Goal: Transaction & Acquisition: Book appointment/travel/reservation

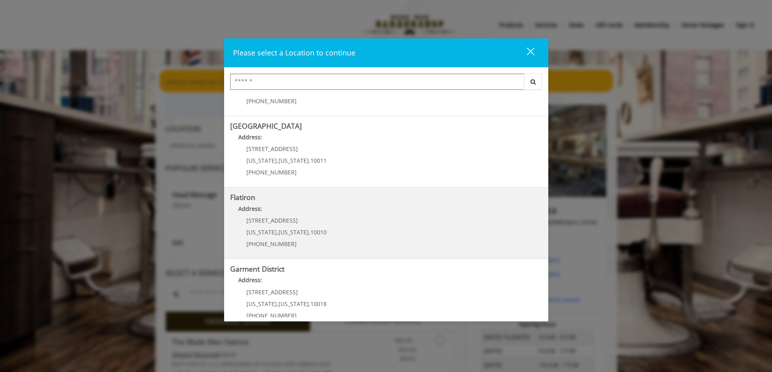
scroll to position [122, 0]
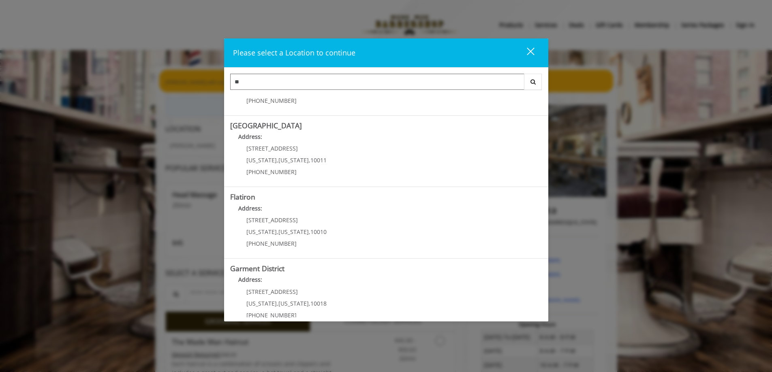
type input "*"
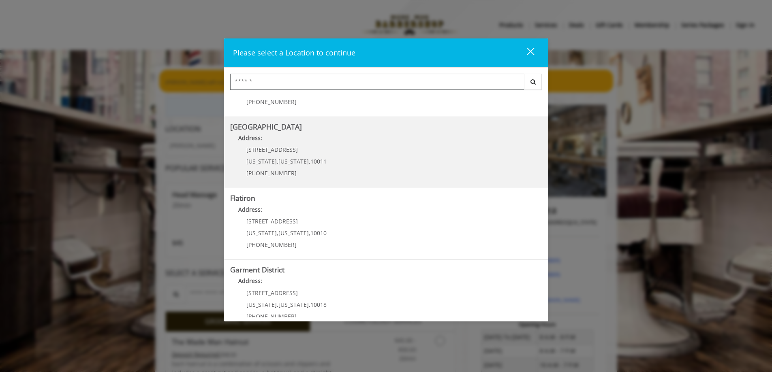
scroll to position [121, 0]
click at [338, 157] on Street "Chelsea 15th Street Address: 267 W 15th St New York , New York , 10011 (646) 85…" at bounding box center [386, 151] width 312 height 59
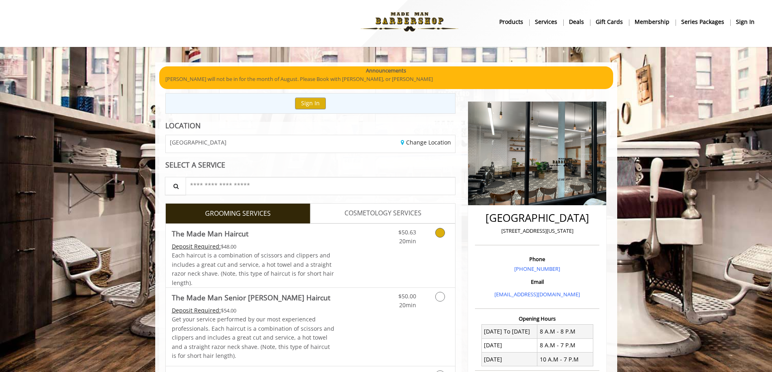
scroll to position [4, 0]
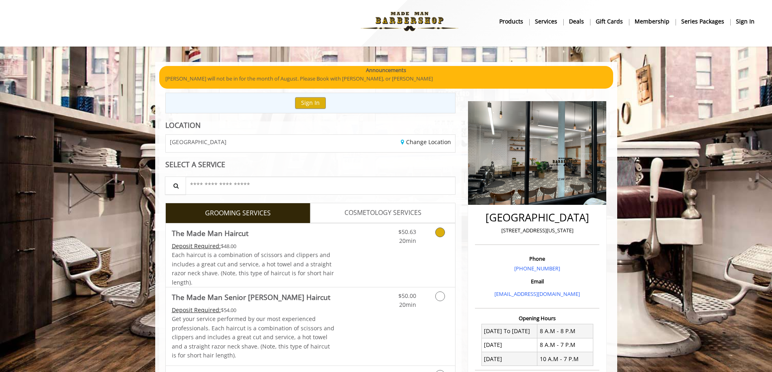
click at [440, 235] on icon "Grooming services" at bounding box center [440, 233] width 10 height 10
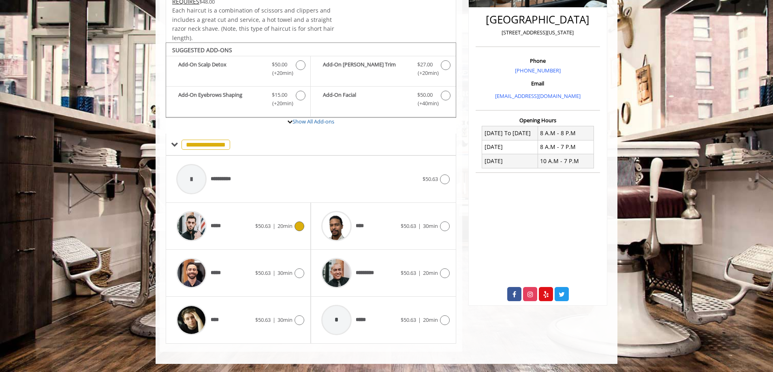
click at [263, 228] on span "$50.63" at bounding box center [262, 225] width 15 height 7
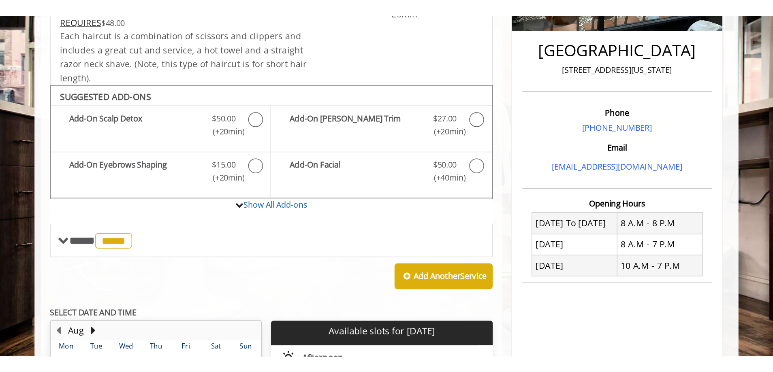
scroll to position [199, 0]
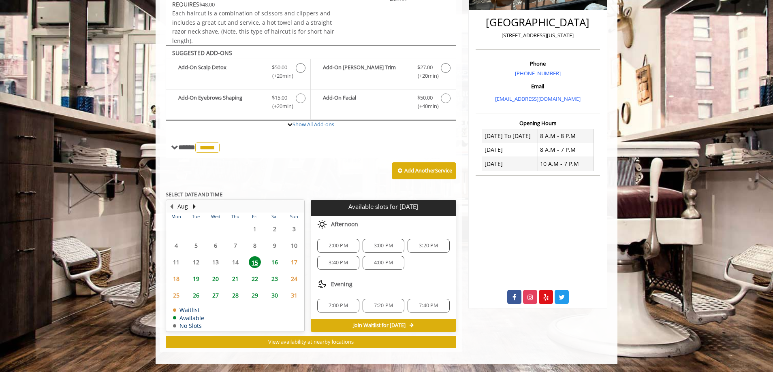
click at [344, 245] on span "2:00 PM" at bounding box center [338, 246] width 19 height 6
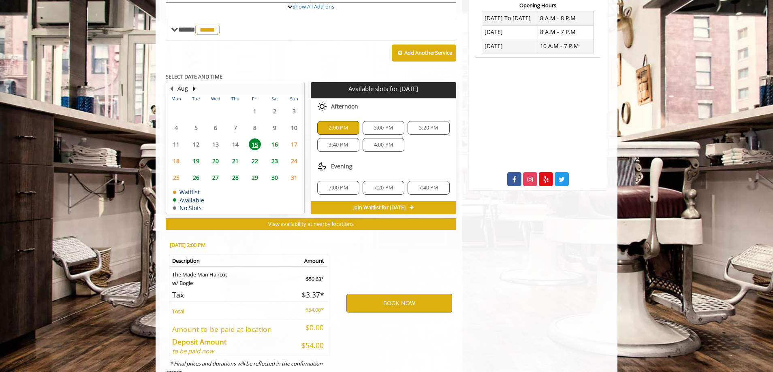
scroll to position [345, 0]
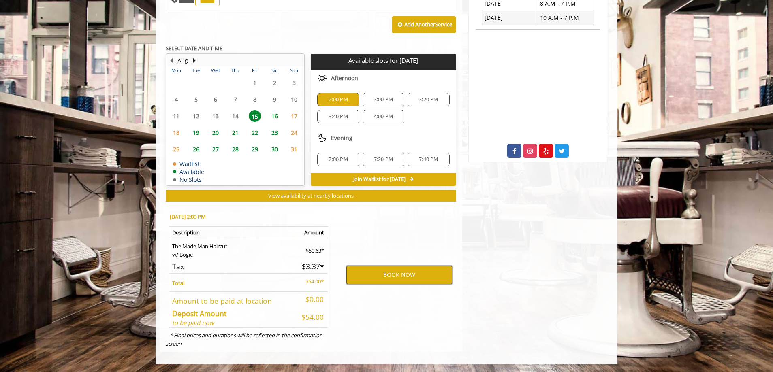
click at [413, 275] on button "BOOK NOW" at bounding box center [399, 275] width 106 height 19
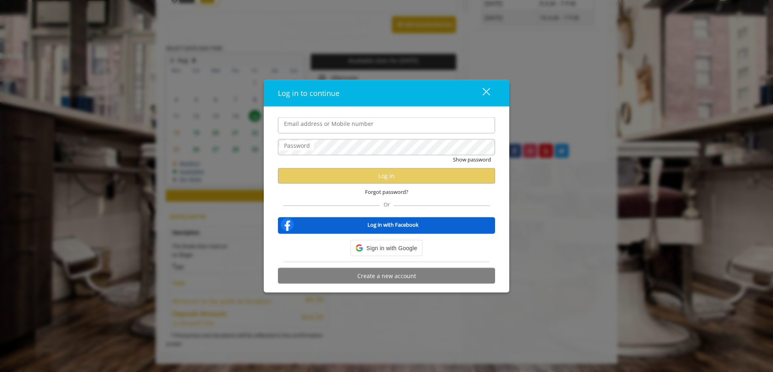
type input "**********"
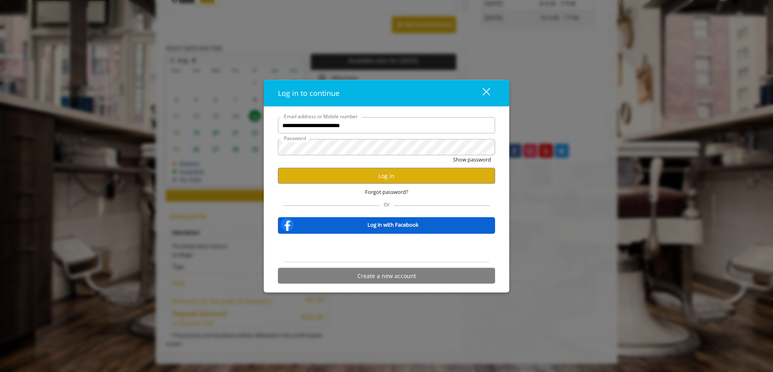
scroll to position [0, 0]
click at [369, 177] on button "Log in" at bounding box center [386, 176] width 217 height 16
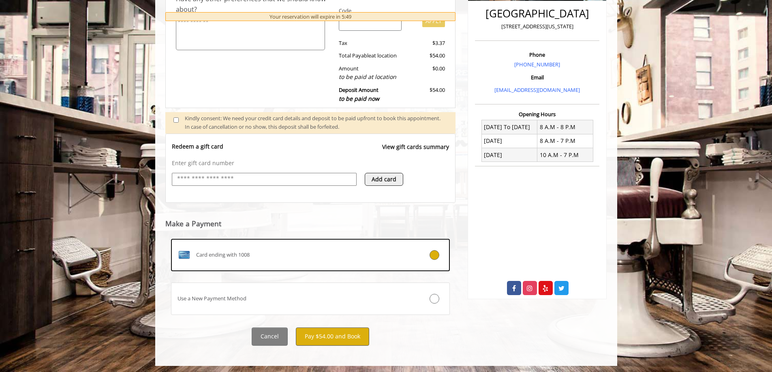
scroll to position [210, 0]
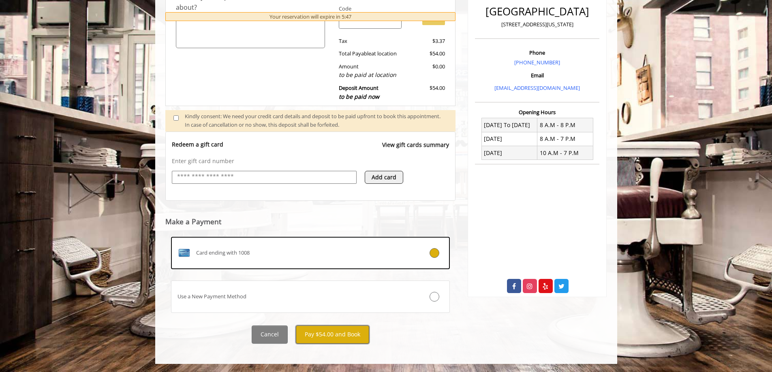
click at [336, 334] on button "Pay $54.00 and Book" at bounding box center [332, 335] width 73 height 18
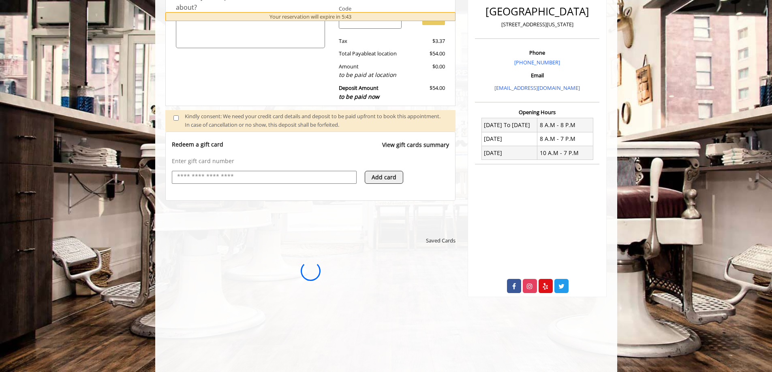
scroll to position [0, 0]
